Goal: Browse casually

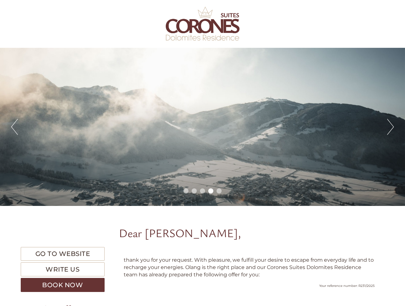
click at [202, 153] on div "Previous Next 1 2 3 4 5" at bounding box center [202, 127] width 405 height 158
click at [14, 127] on button "Previous" at bounding box center [14, 127] width 7 height 16
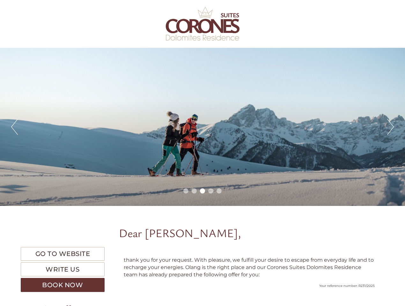
click at [202, 127] on div "Previous Next 1 2 3 4 5" at bounding box center [202, 127] width 405 height 158
click at [390, 127] on button "Next" at bounding box center [390, 127] width 7 height 16
click at [186, 191] on li "1" at bounding box center [185, 190] width 5 height 5
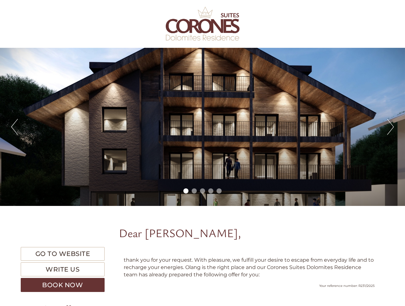
click at [194, 191] on li "2" at bounding box center [194, 190] width 5 height 5
click at [202, 191] on li "3" at bounding box center [202, 190] width 5 height 5
click at [211, 191] on li "4" at bounding box center [210, 190] width 5 height 5
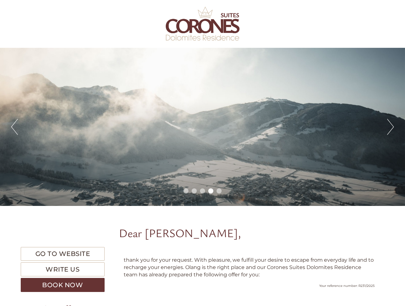
click at [219, 191] on li "5" at bounding box center [218, 190] width 5 height 5
